Goal: Find specific page/section: Find specific page/section

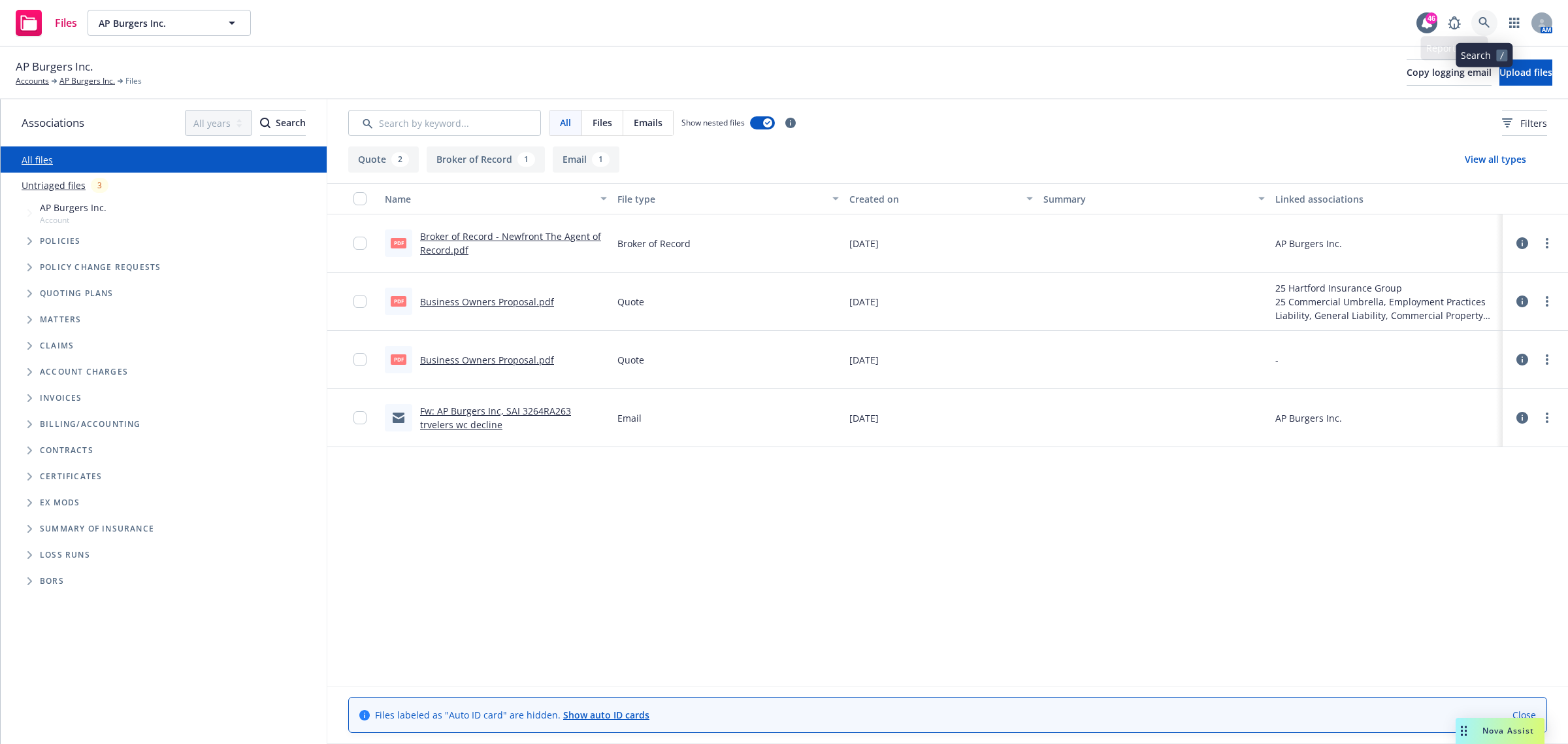
click at [1485, 31] on link at bounding box center [1485, 23] width 26 height 26
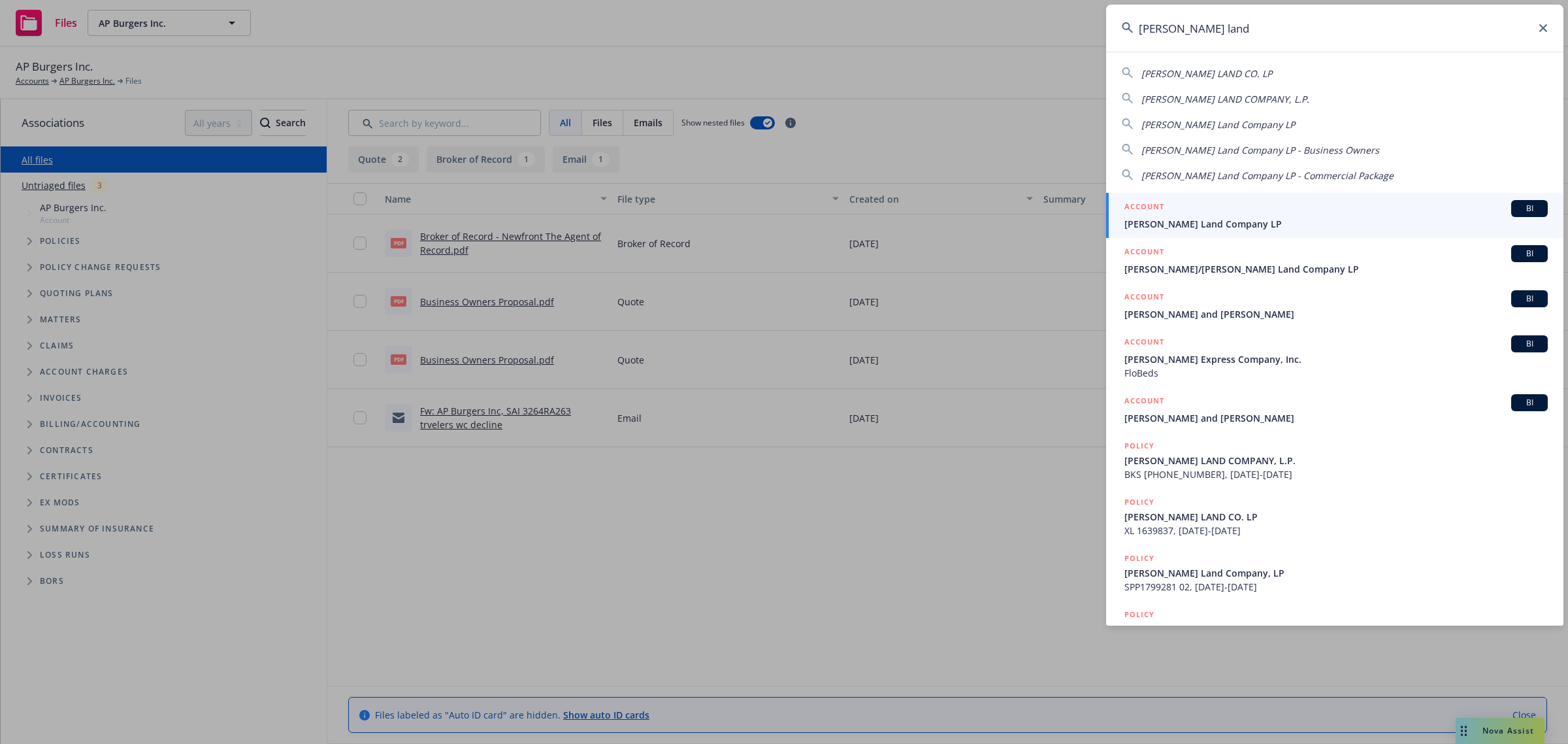
type input "[PERSON_NAME] land"
click at [1194, 214] on div "ACCOUNT BI" at bounding box center [1336, 209] width 423 height 17
